Goal: Transaction & Acquisition: Purchase product/service

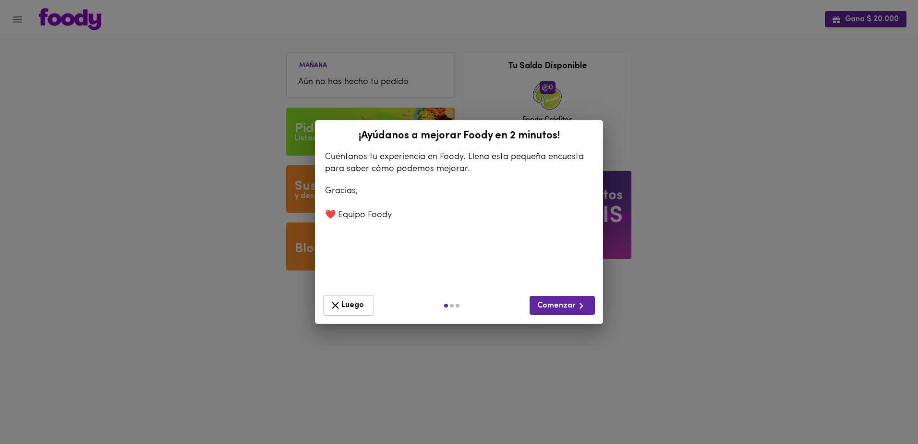
click at [239, 85] on icon "button" at bounding box center [335, 305] width 12 height 12
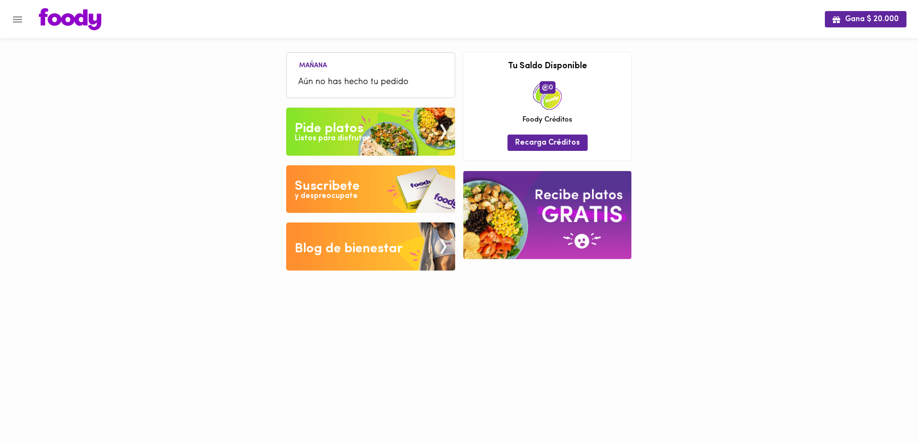
click at [239, 85] on img at bounding box center [370, 132] width 169 height 48
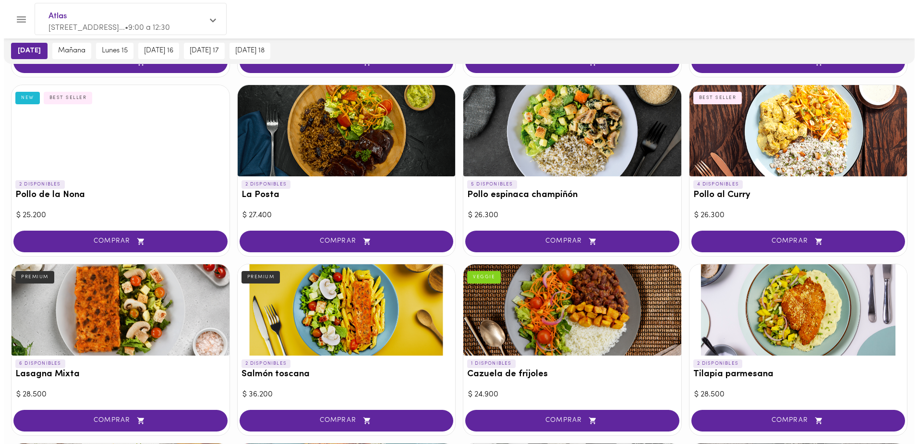
scroll to position [192, 0]
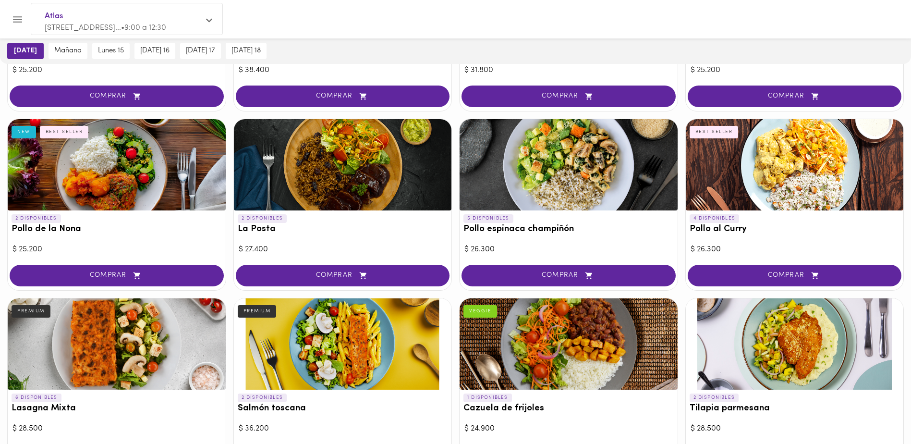
click at [108, 85] on div at bounding box center [117, 164] width 218 height 91
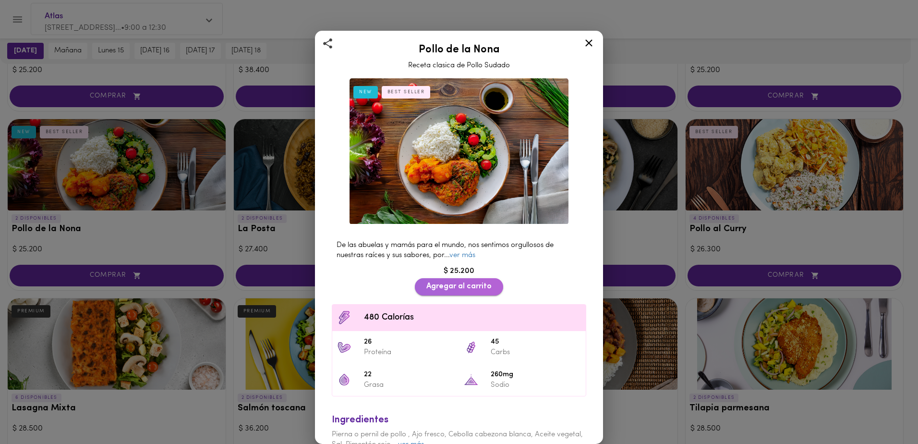
click at [239, 85] on span "Agregar al carrito" at bounding box center [458, 286] width 65 height 9
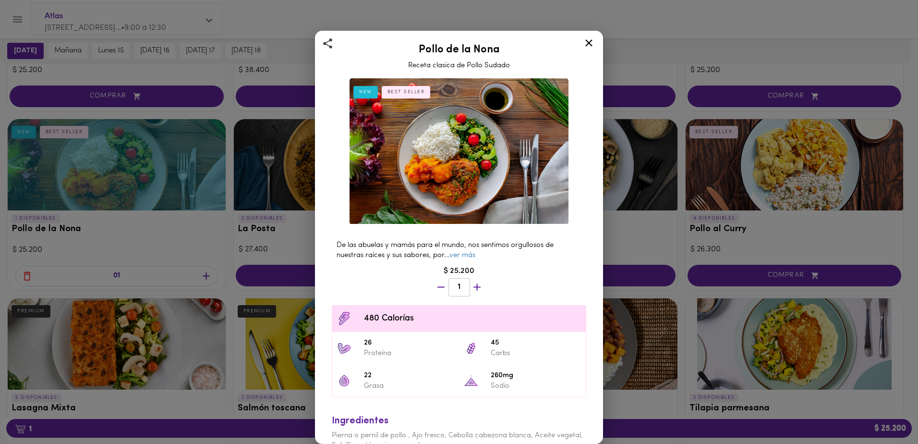
click at [53, 85] on div "Pollo de la Nona Receta clasica de Pollo Sudado NEW BEST SELLER De las abuelas …" at bounding box center [459, 222] width 918 height 444
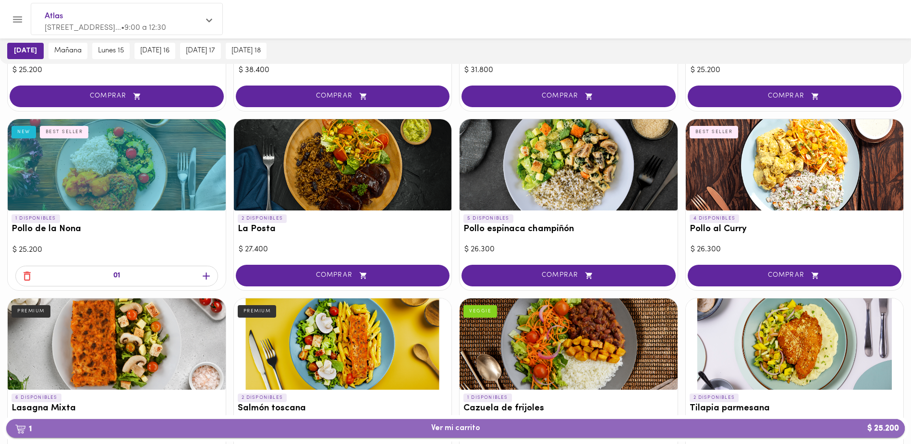
click at [239, 85] on button "1 Ver mi carrito $ 25.200" at bounding box center [455, 428] width 898 height 19
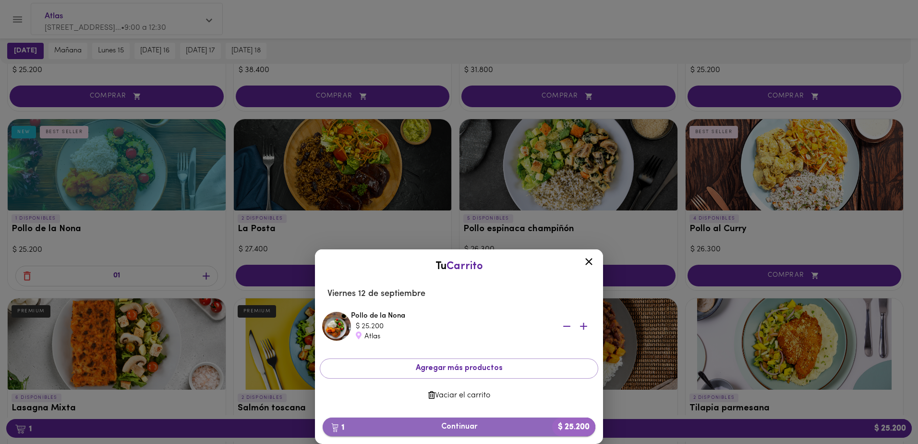
click at [239, 85] on span "1 Continuar $ 25.200" at bounding box center [458, 426] width 257 height 9
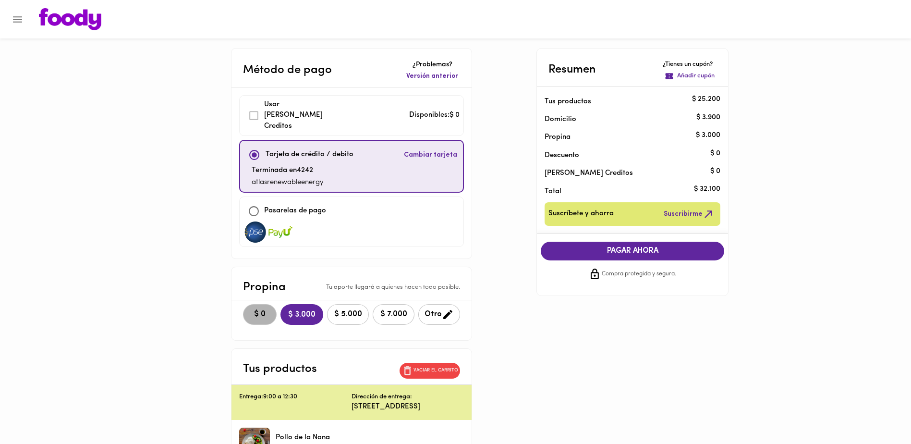
click at [239, 85] on span "$ 0" at bounding box center [259, 314] width 21 height 9
click at [239, 85] on span "PAGAR AHORA" at bounding box center [632, 250] width 164 height 9
